Goal: Task Accomplishment & Management: Use online tool/utility

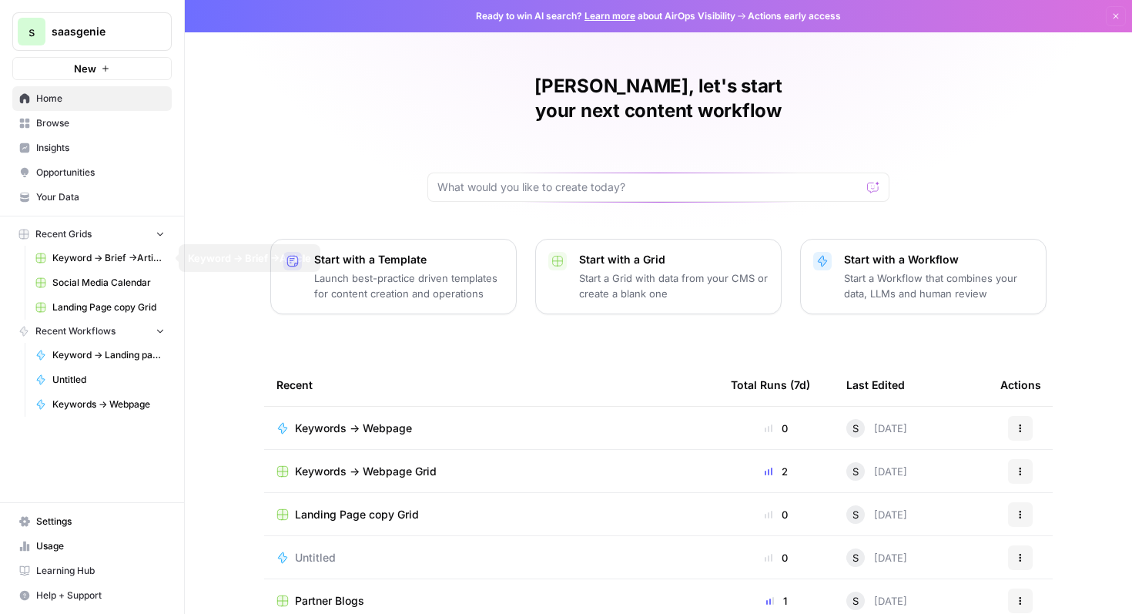
click at [118, 256] on span "Keyword -> Brief ->Article" at bounding box center [108, 258] width 112 height 14
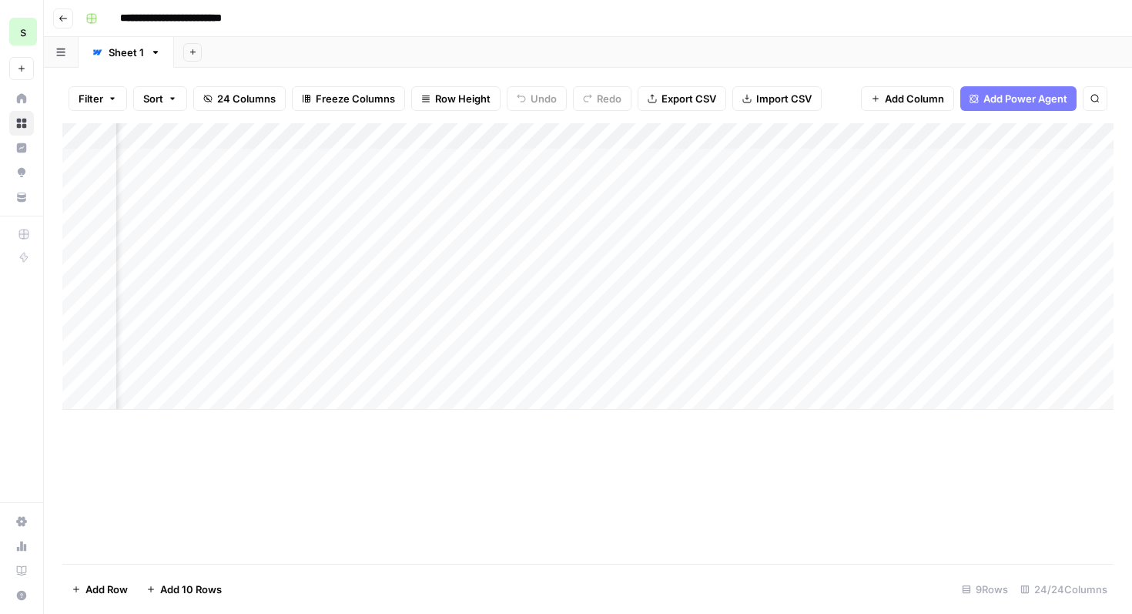
scroll to position [0, 2100]
click at [842, 216] on div "Add Column" at bounding box center [587, 266] width 1051 height 286
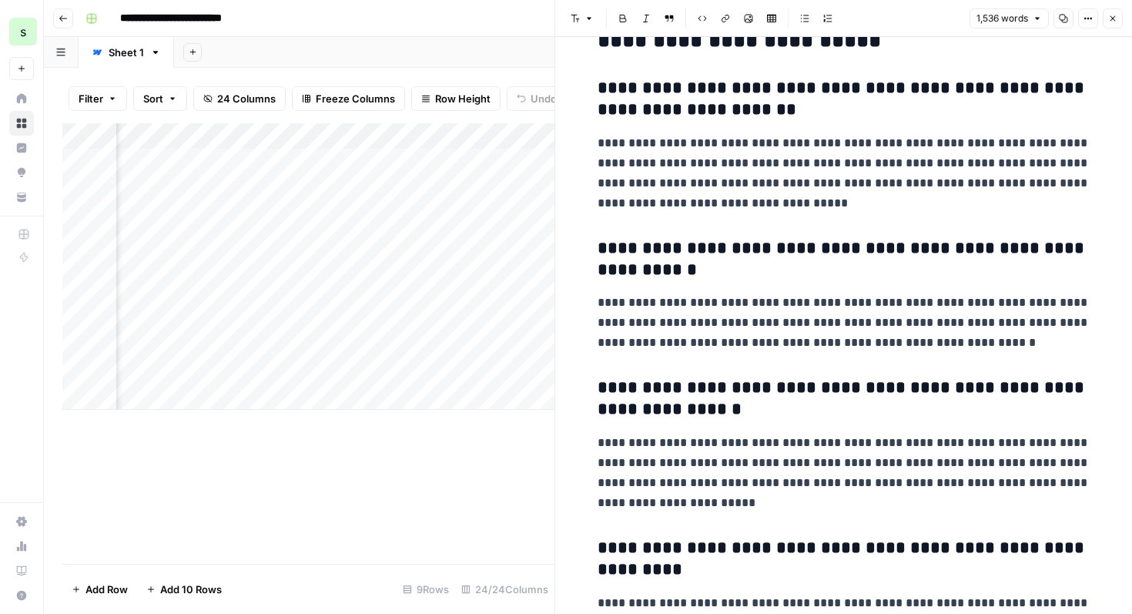
scroll to position [5618, 0]
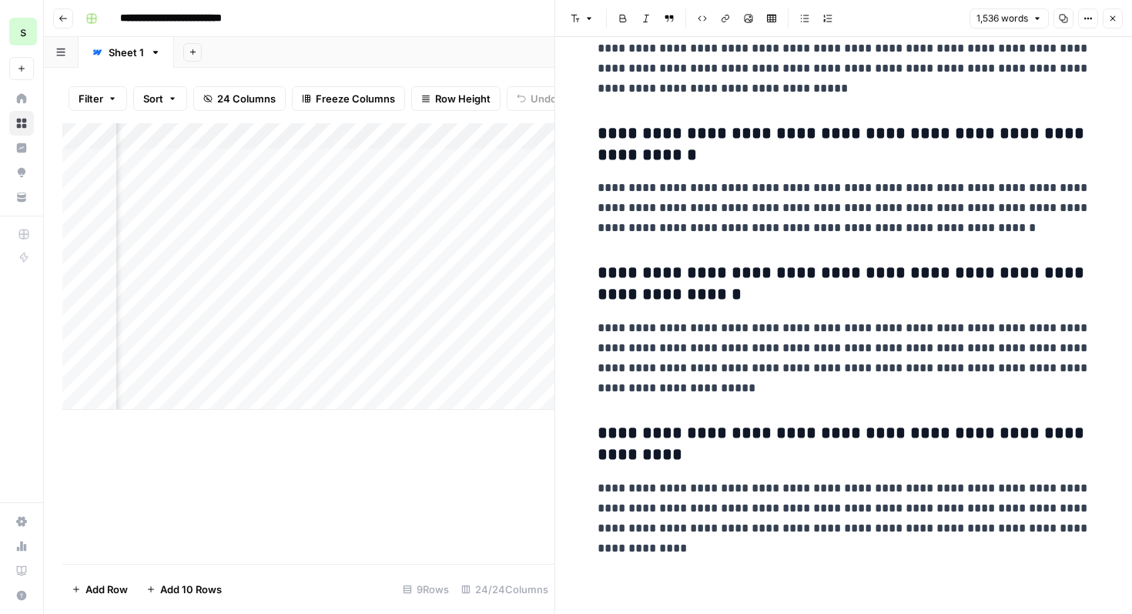
click at [1117, 15] on button "Close" at bounding box center [1113, 18] width 20 height 20
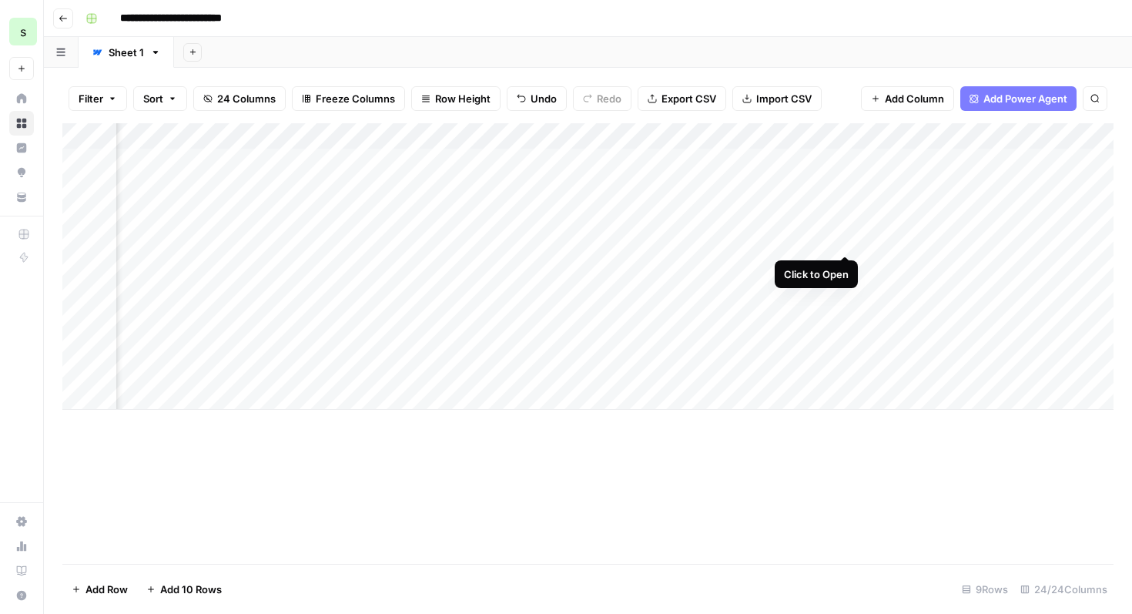
click at [846, 237] on div "Add Column" at bounding box center [587, 266] width 1051 height 286
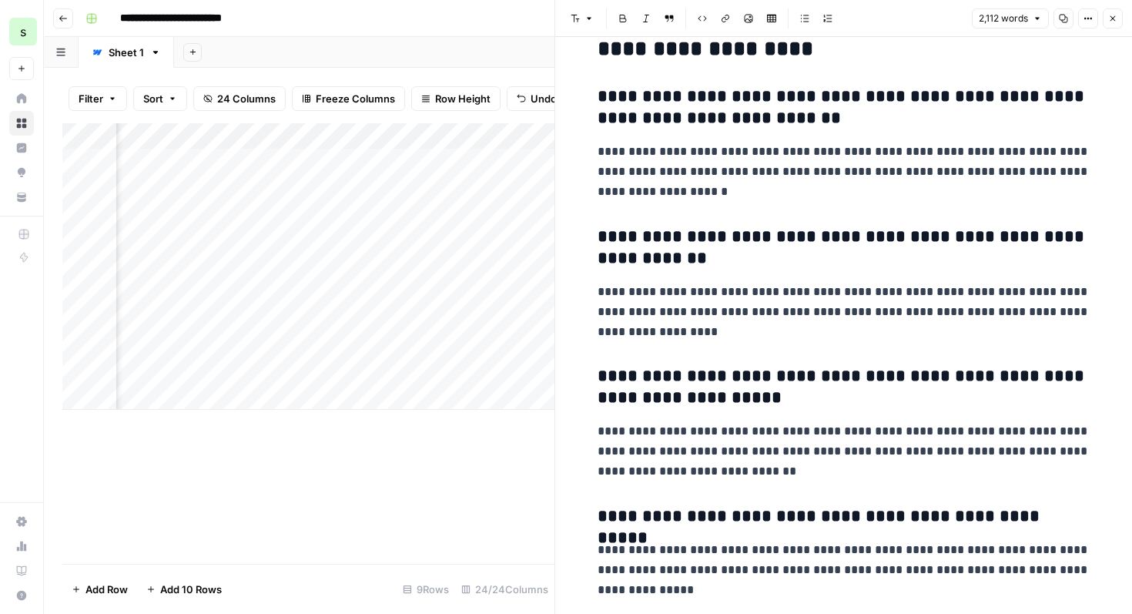
scroll to position [7058, 0]
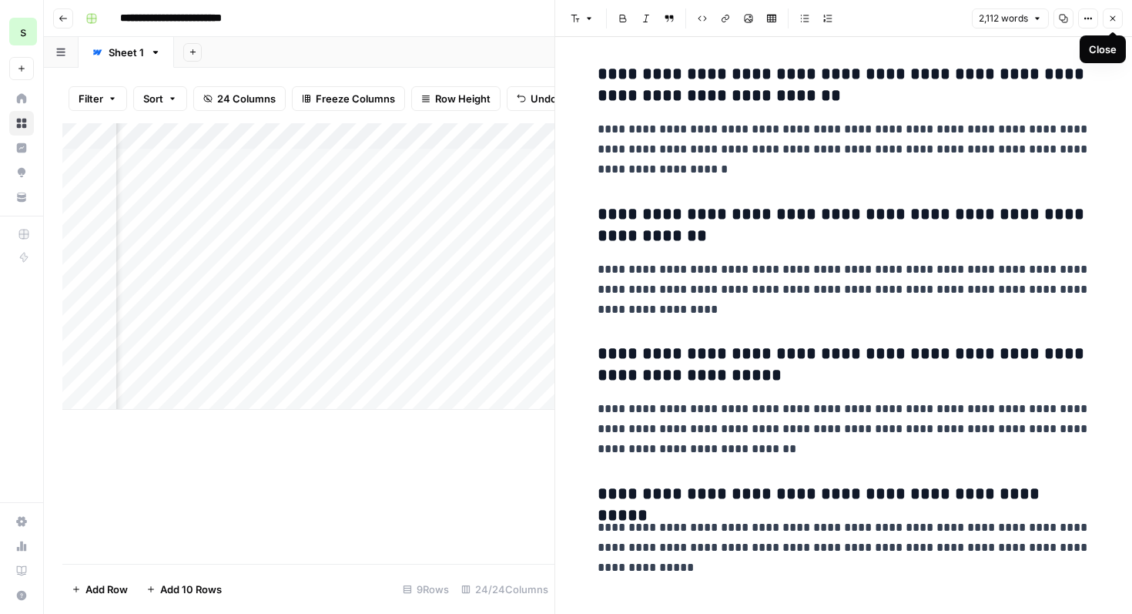
click at [1112, 18] on icon "button" at bounding box center [1112, 18] width 5 height 5
